Goal: Task Accomplishment & Management: Complete application form

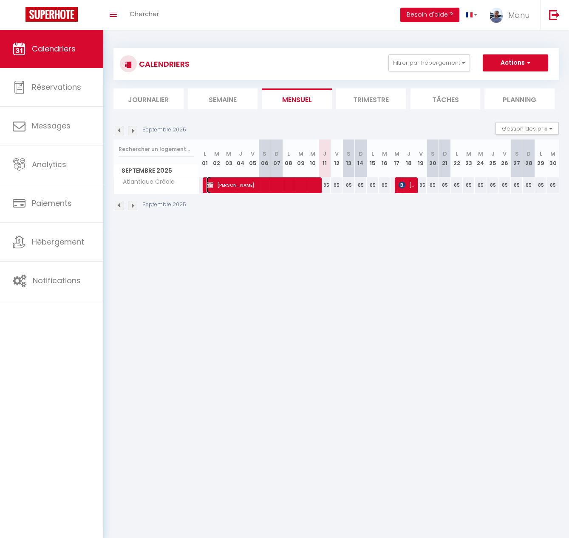
click at [255, 187] on span "[PERSON_NAME]" at bounding box center [262, 185] width 111 height 16
select select "OK"
select select "KO"
select select "0"
select select "1"
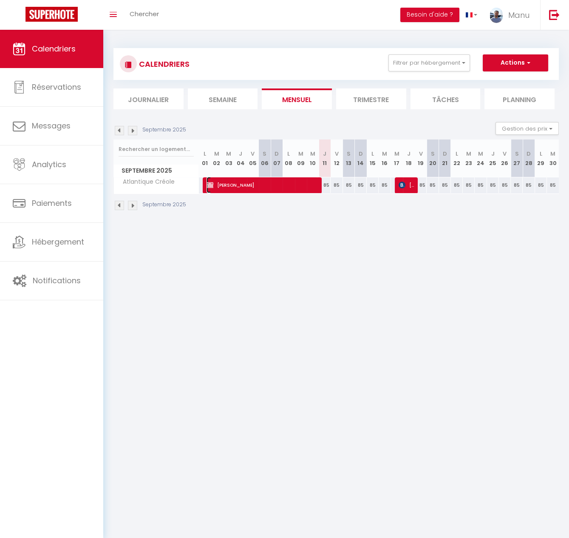
select select "1"
select select
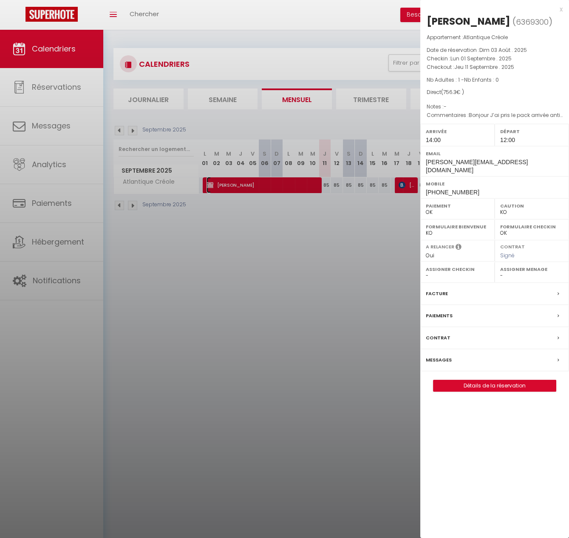
select select "44261"
click at [450, 305] on div "Paiements" at bounding box center [494, 316] width 149 height 22
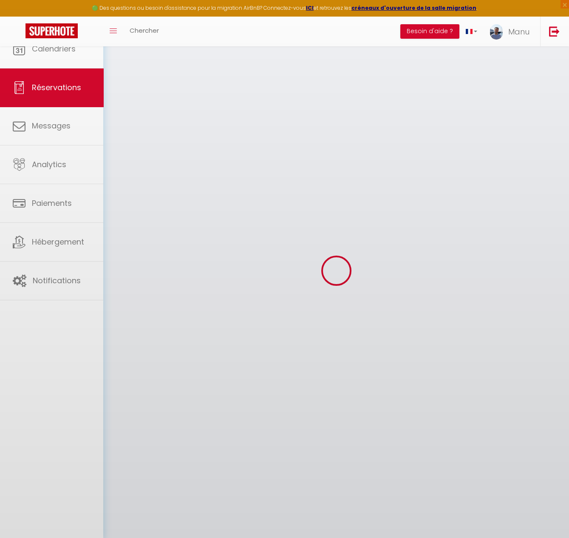
click at [447, 304] on div at bounding box center [284, 269] width 569 height 538
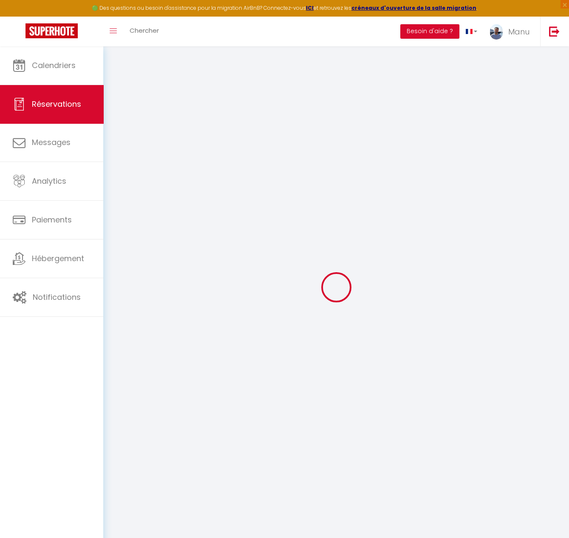
select select "0"
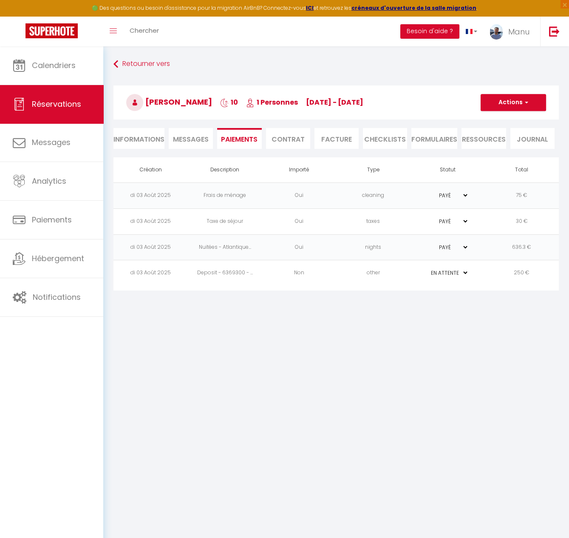
click at [465, 245] on select "PAYÉ EN ATTENTE" at bounding box center [447, 247] width 42 height 8
click at [426, 243] on select "PAYÉ EN ATTENTE" at bounding box center [447, 247] width 42 height 8
click at [462, 221] on select "PAYÉ EN ATTENTE" at bounding box center [447, 221] width 42 height 8
click at [426, 217] on select "PAYÉ EN ATTENTE" at bounding box center [447, 221] width 42 height 8
click at [464, 193] on select "PAYÉ EN ATTENTE" at bounding box center [447, 195] width 42 height 8
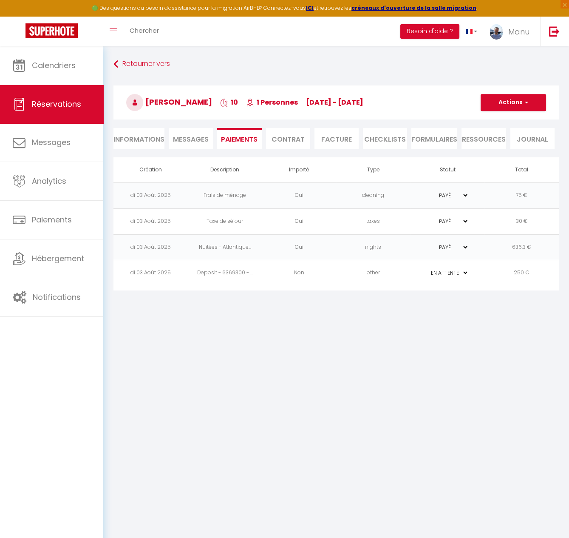
click at [426, 191] on select "PAYÉ EN ATTENTE" at bounding box center [447, 195] width 42 height 8
click at [210, 274] on td "Deposit - 6369300 - ..." at bounding box center [225, 273] width 74 height 26
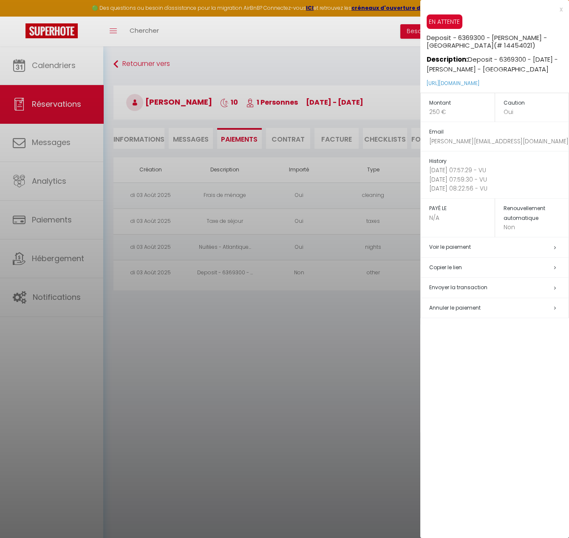
click at [192, 196] on div at bounding box center [284, 269] width 569 height 538
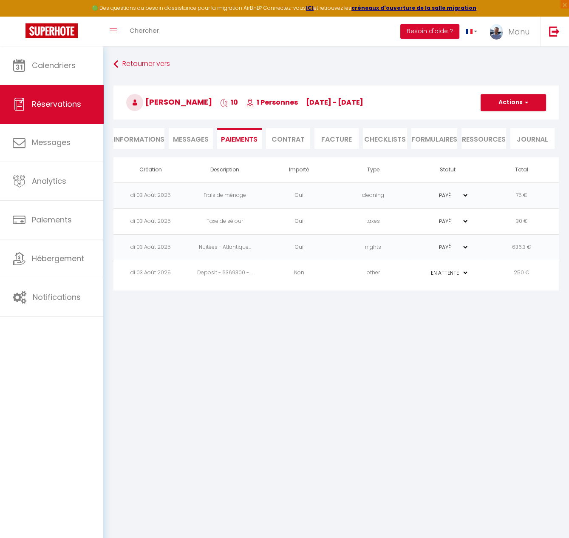
click at [192, 196] on td "Frais de ménage" at bounding box center [225, 195] width 74 height 26
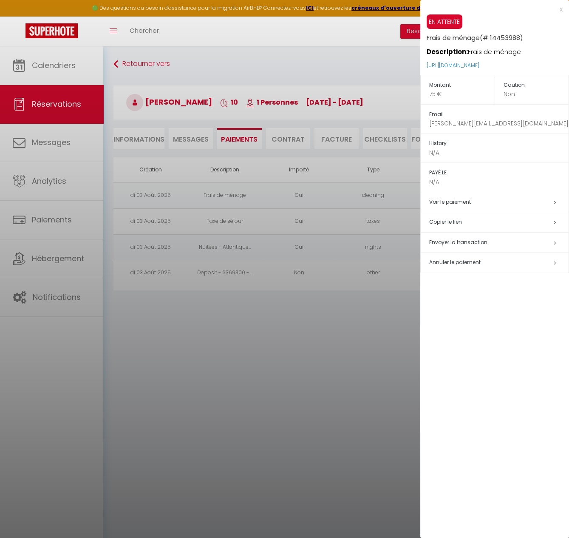
click at [195, 394] on div at bounding box center [284, 269] width 569 height 538
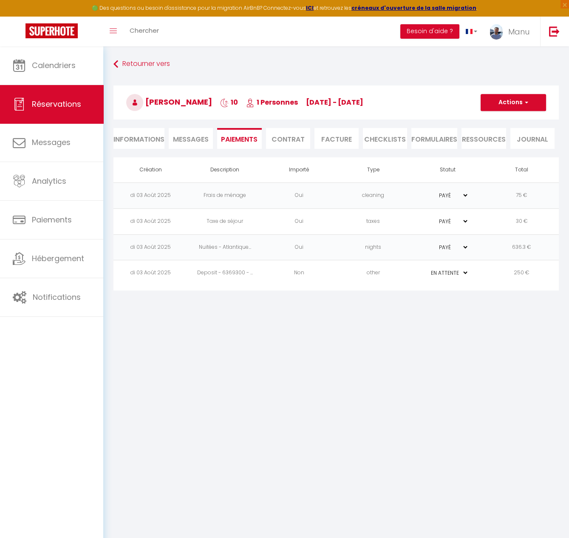
click at [382, 142] on li "CHECKLISTS" at bounding box center [385, 138] width 44 height 21
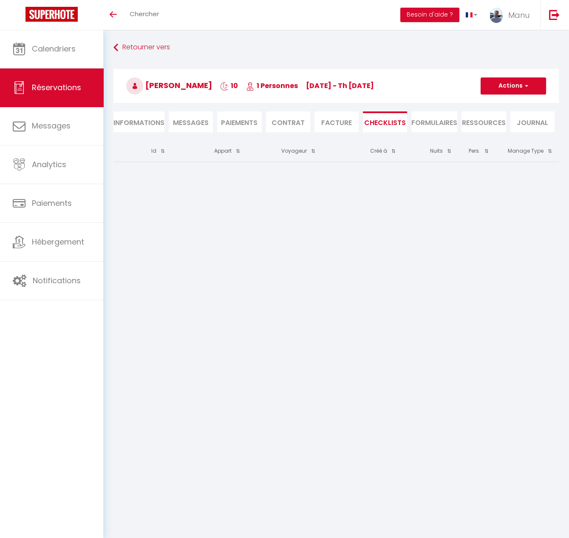
click at [284, 119] on li "Contrat" at bounding box center [288, 121] width 44 height 21
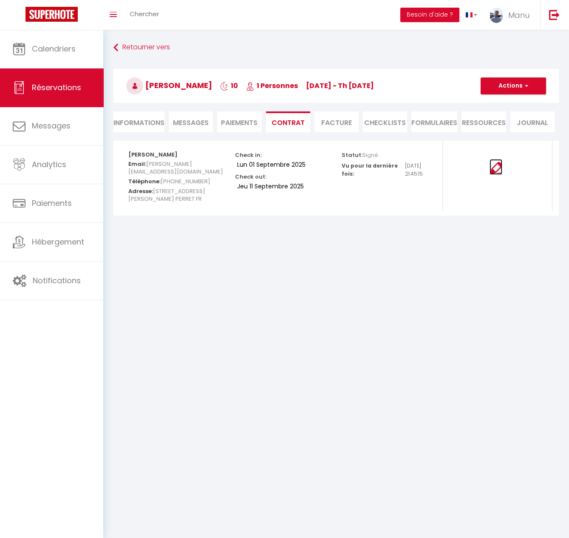
click at [495, 169] on img at bounding box center [496, 168] width 13 height 13
click at [248, 124] on li "Paiements" at bounding box center [239, 121] width 44 height 21
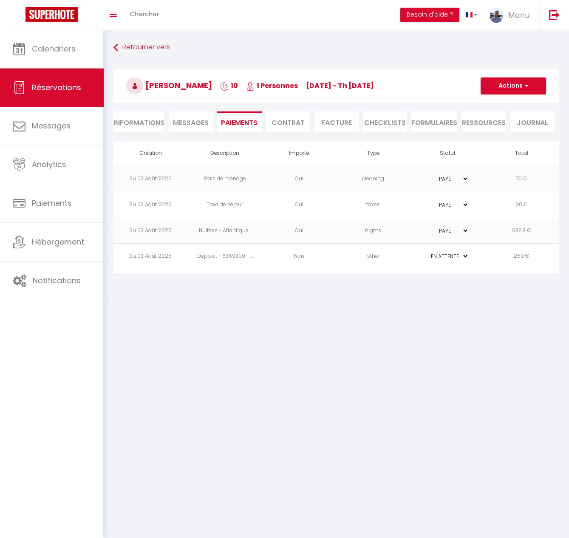
click at [244, 255] on td "Deposit - 6369300 - ..." at bounding box center [225, 257] width 74 height 26
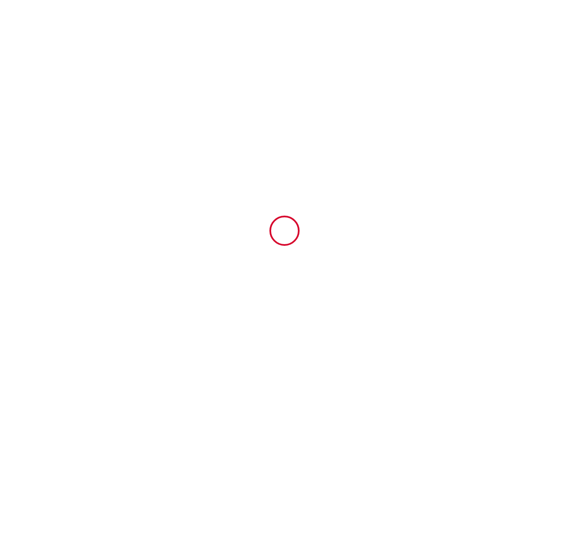
type input "6369300"
type input "Atlantique Créole"
type input "Résidence [GEOGRAPHIC_DATA]"
type input "97118"
type input "Saint-François"
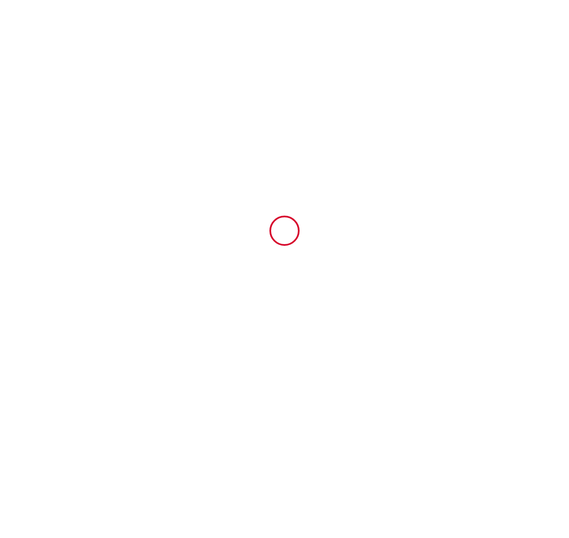
type input "[GEOGRAPHIC_DATA]"
type input "01 Mon September 2025"
type input "11 Thu September 2025"
type input "1"
type input "0"
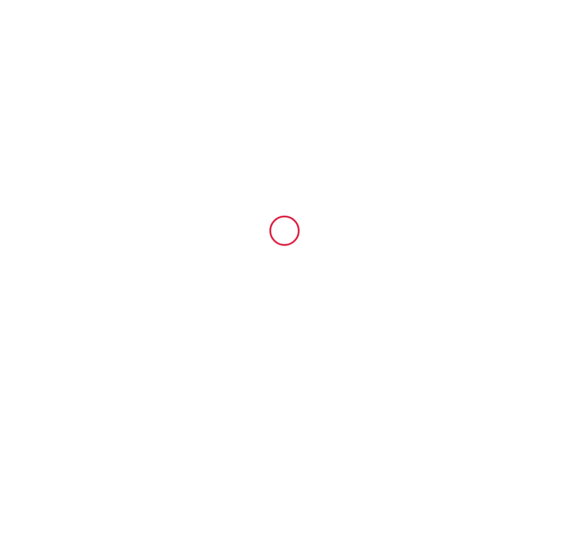
type input "250"
type input "756.3"
type input "Atlantique Créole"
type input "SARL (SIREN : 933237182)"
type input "37 Lotissement du Golf"
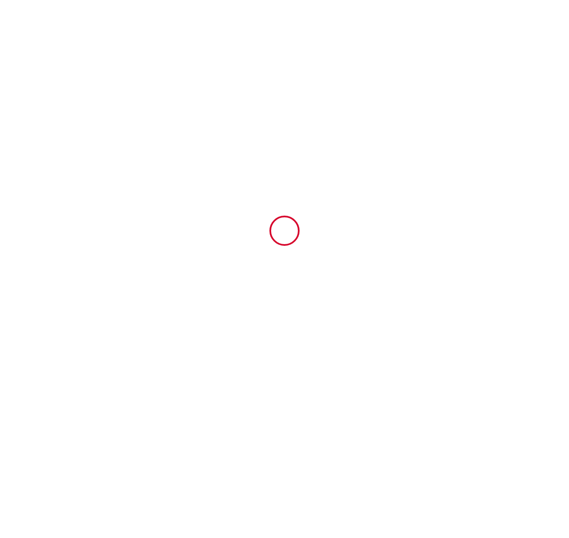
type input "97118"
type input "Saint-François"
type input "[GEOGRAPHIC_DATA]"
type input "[EMAIL_ADDRESS][DOMAIN_NAME]"
type input "[PERSON_NAME]"
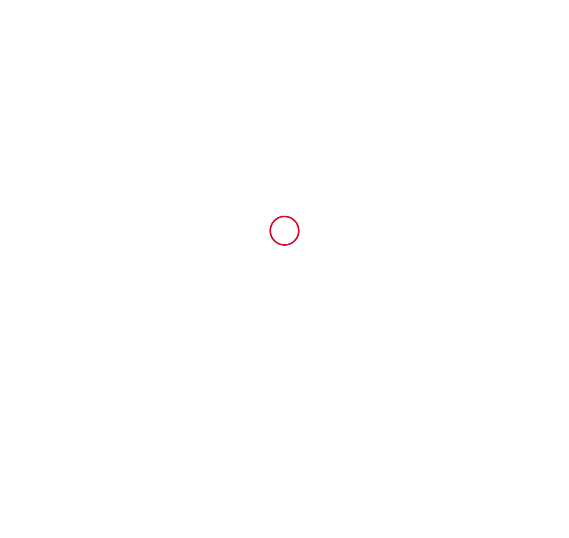
type input "Belise"
type input "[STREET_ADDRESS][PERSON_NAME]"
type input "92300"
type input "LEVALLOIS PERRET"
type input "[PERSON_NAME][EMAIL_ADDRESS][DOMAIN_NAME]"
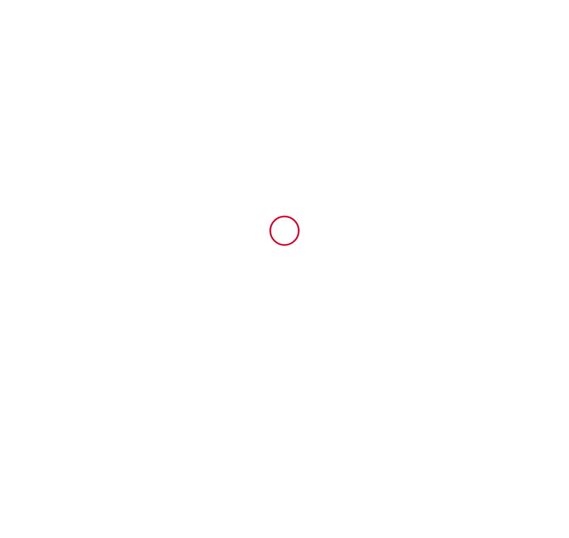
type input "+33 6 31 63 77 81"
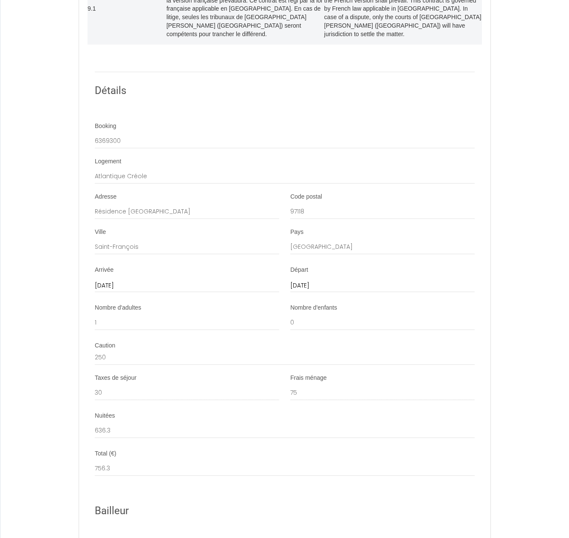
scroll to position [3698, 0]
